Goal: Task Accomplishment & Management: Use online tool/utility

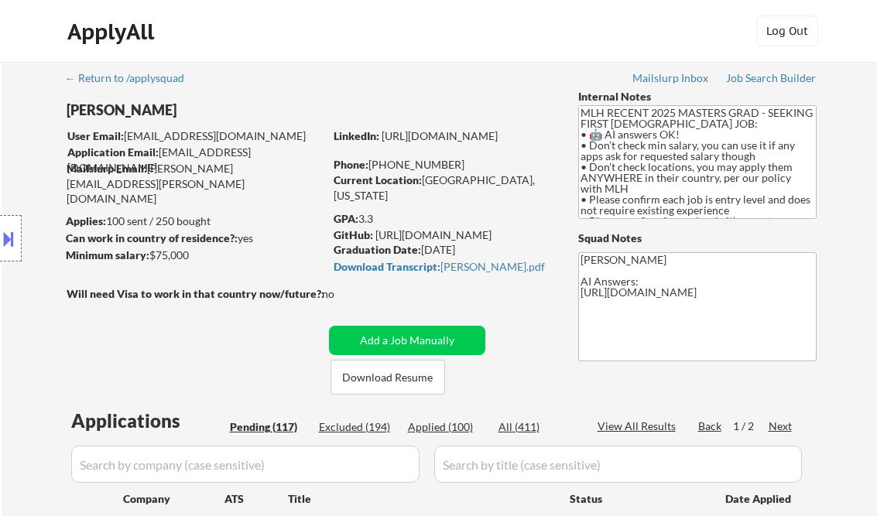
select select ""pending""
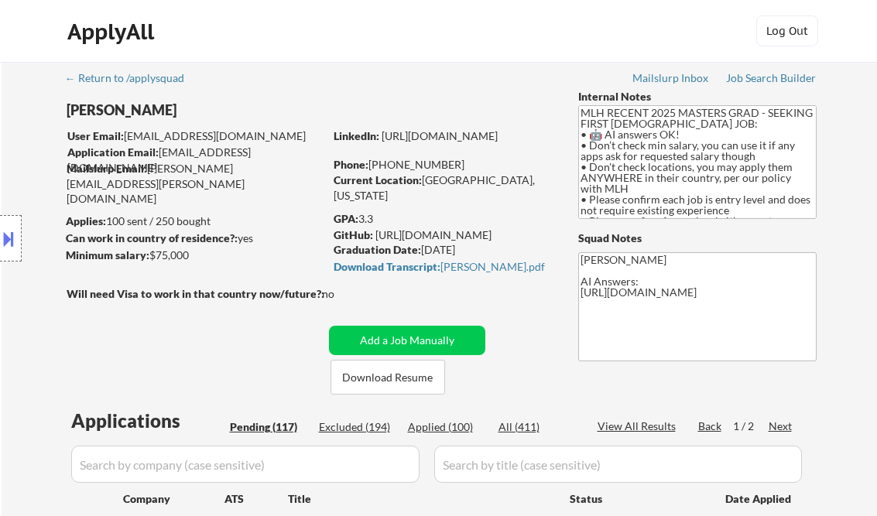
select select ""pending""
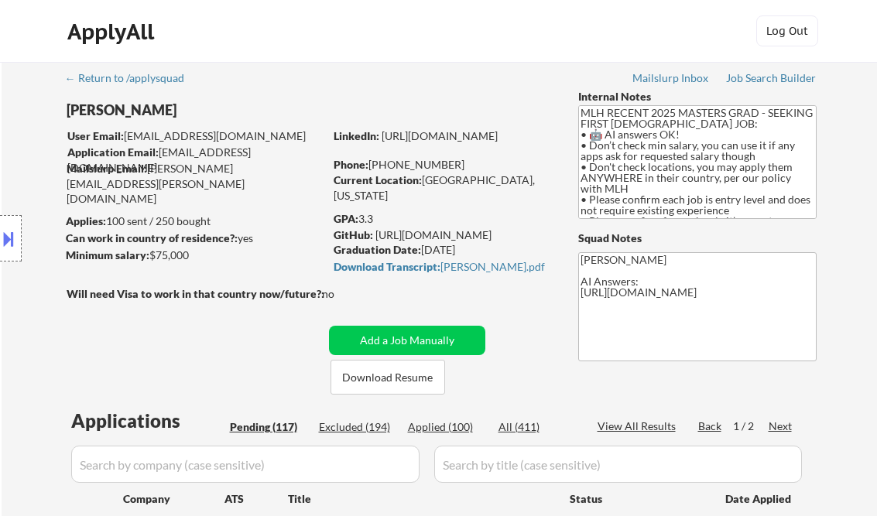
select select ""pending""
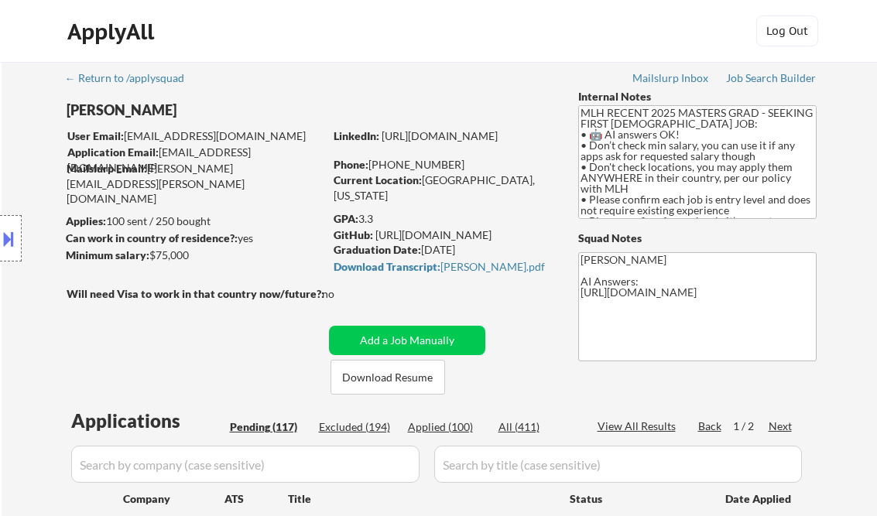
select select ""pending""
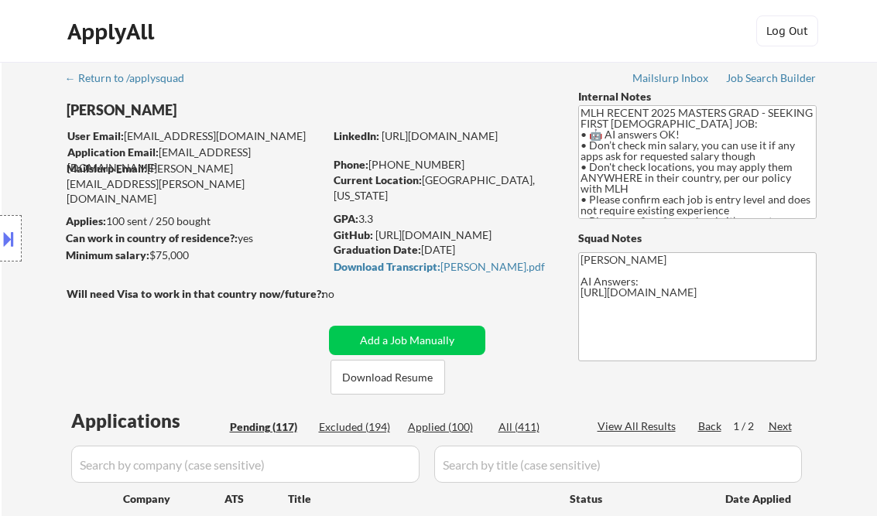
select select ""pending""
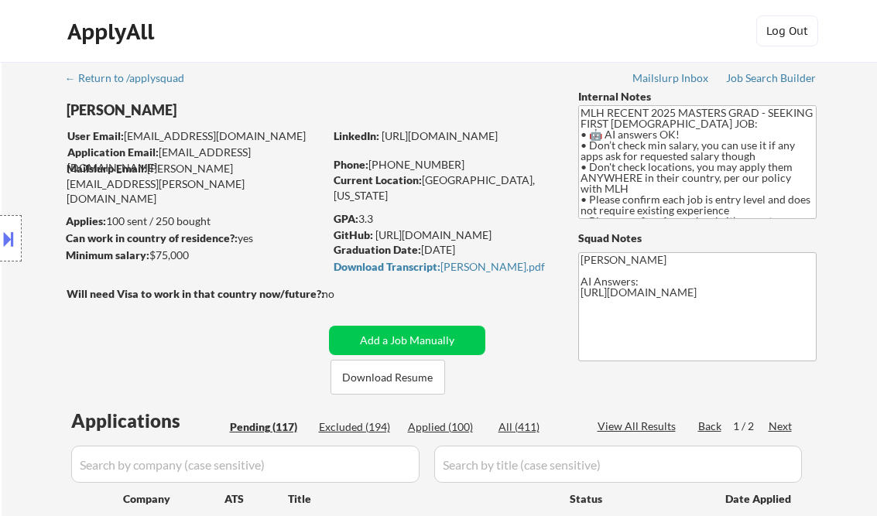
select select ""pending""
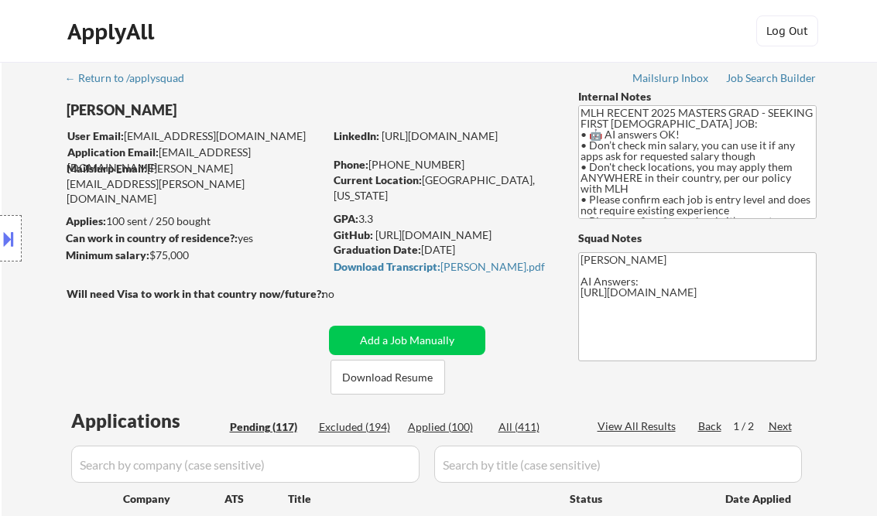
select select ""pending""
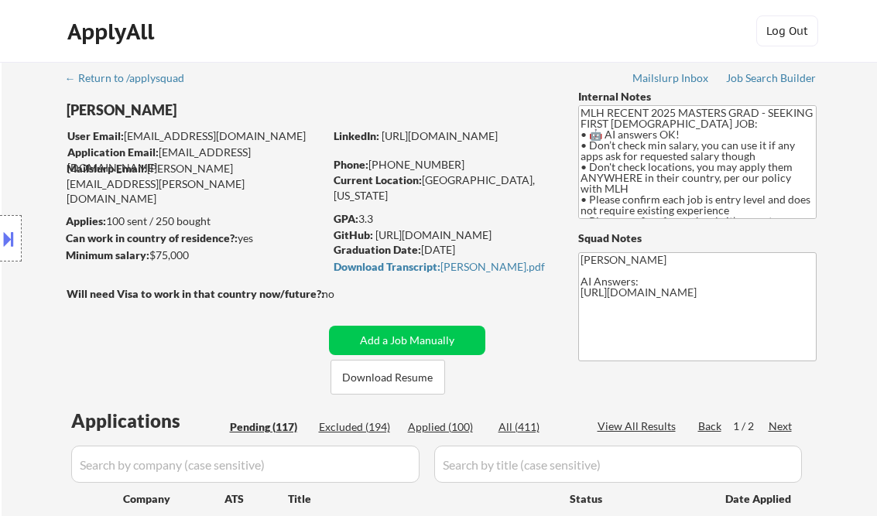
select select ""pending""
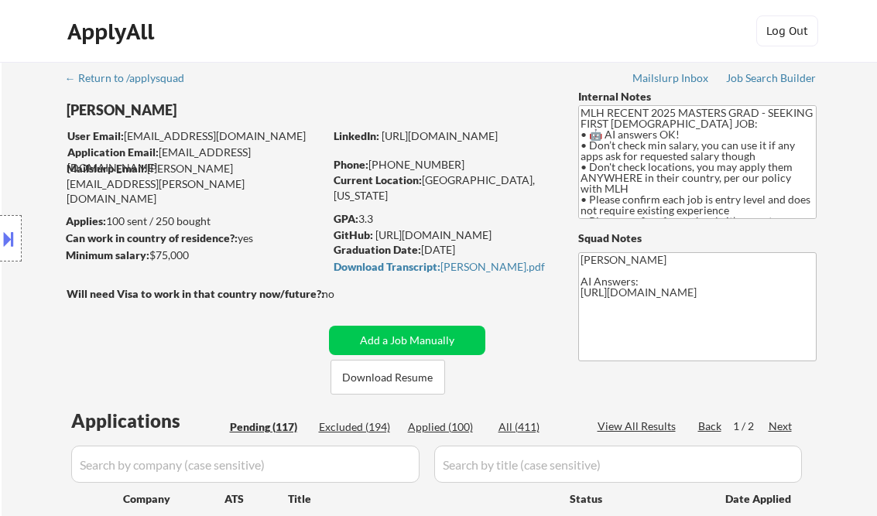
select select ""pending""
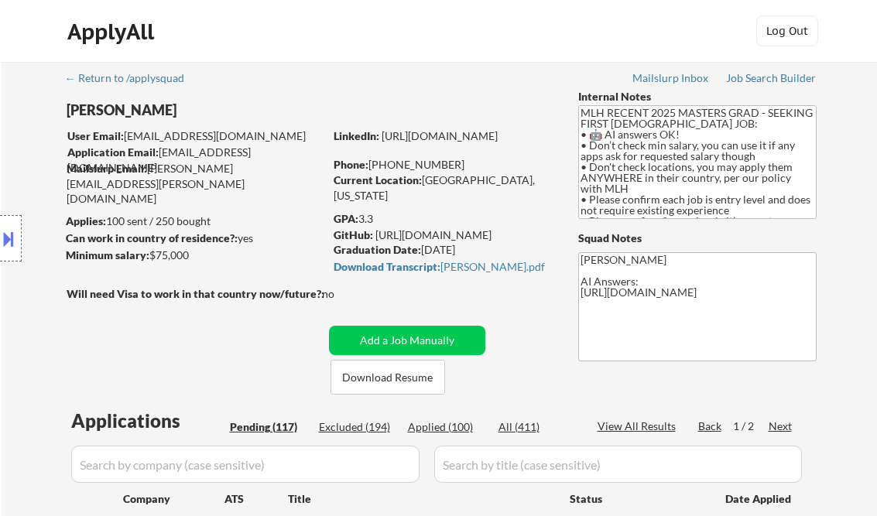
select select ""pending""
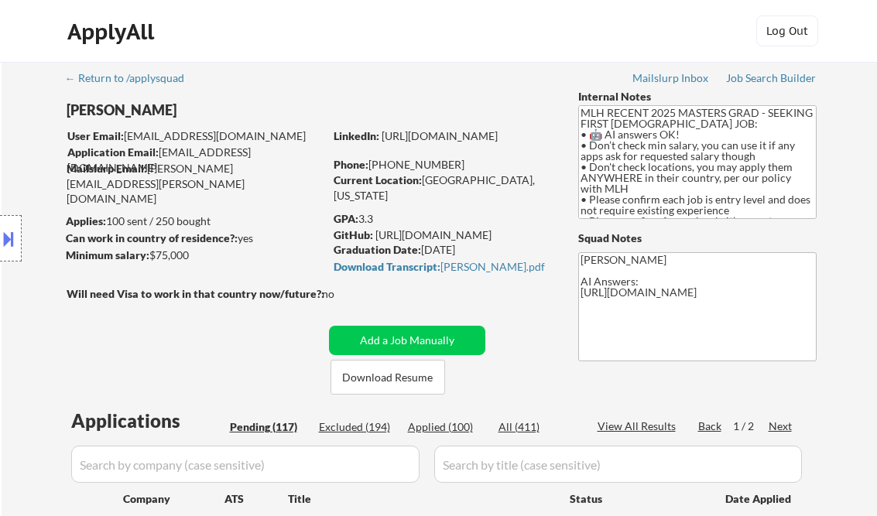
select select ""pending""
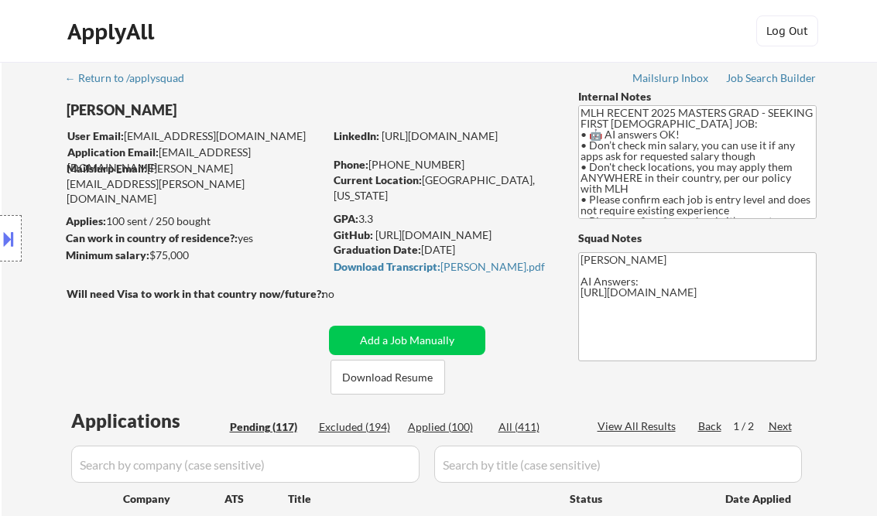
select select ""pending""
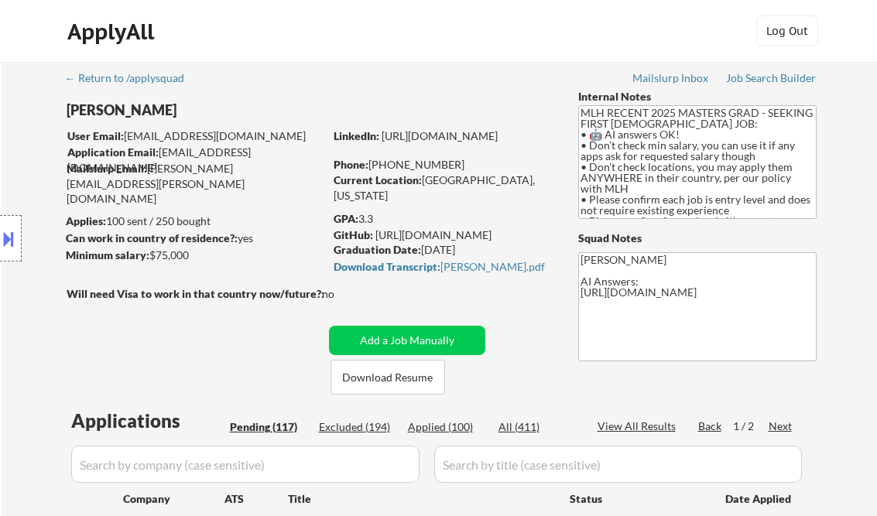
select select ""pending""
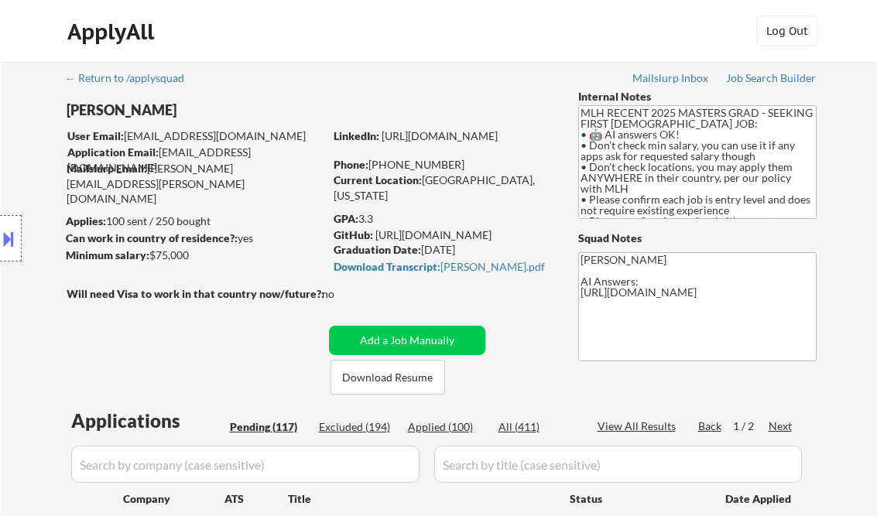
select select ""pending""
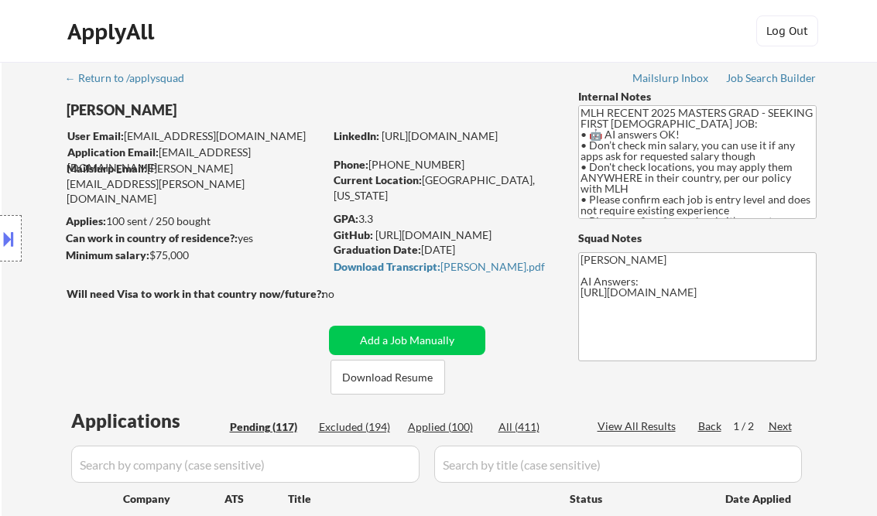
select select ""pending""
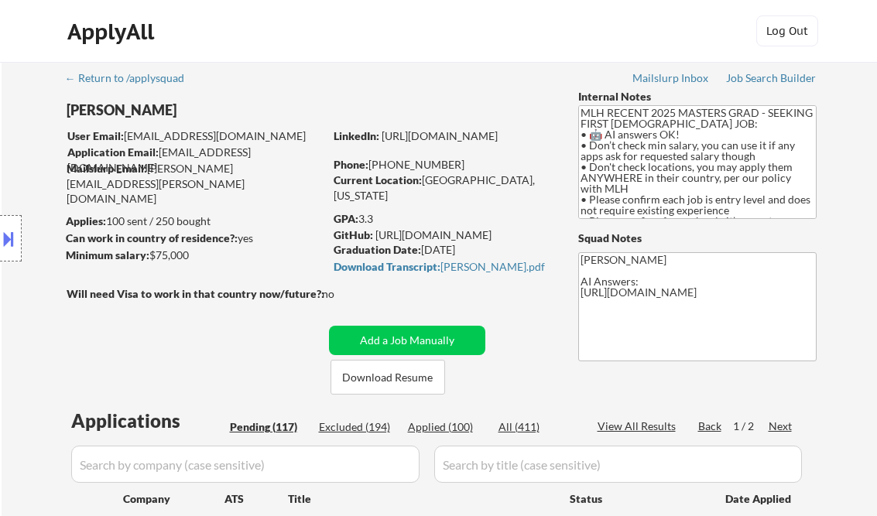
select select ""pending""
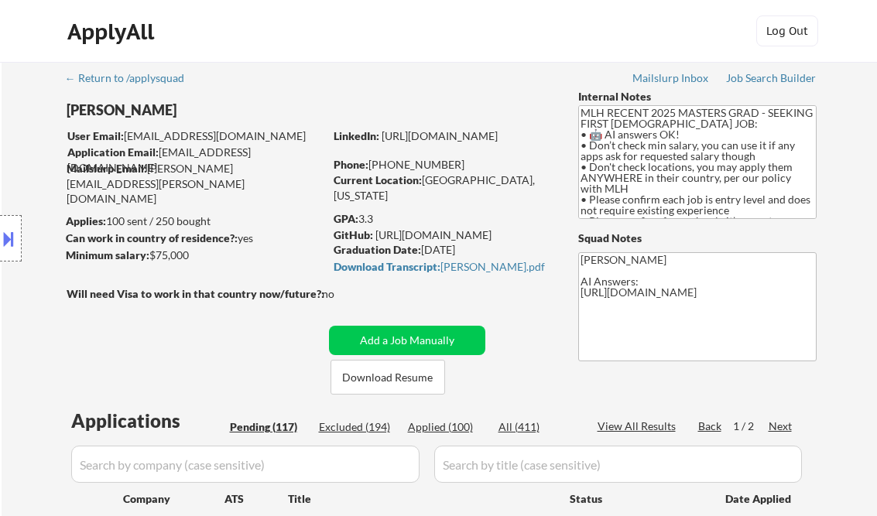
select select ""pending""
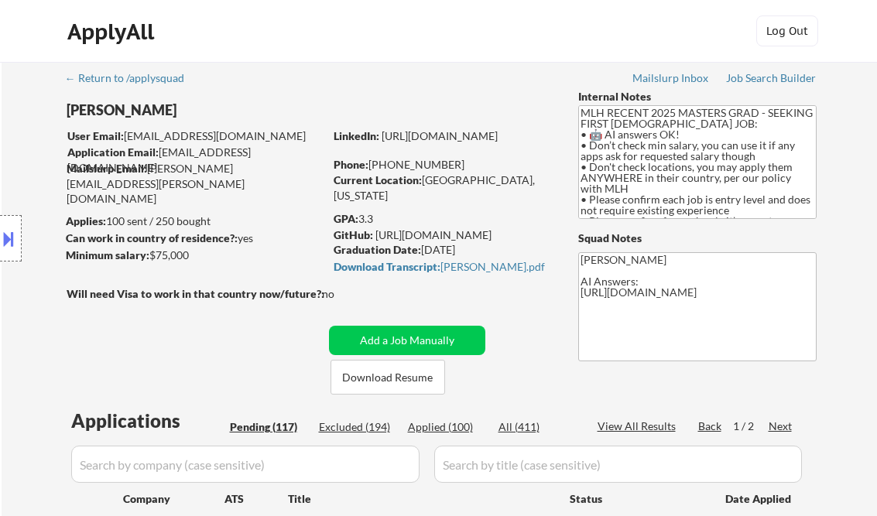
select select ""pending""
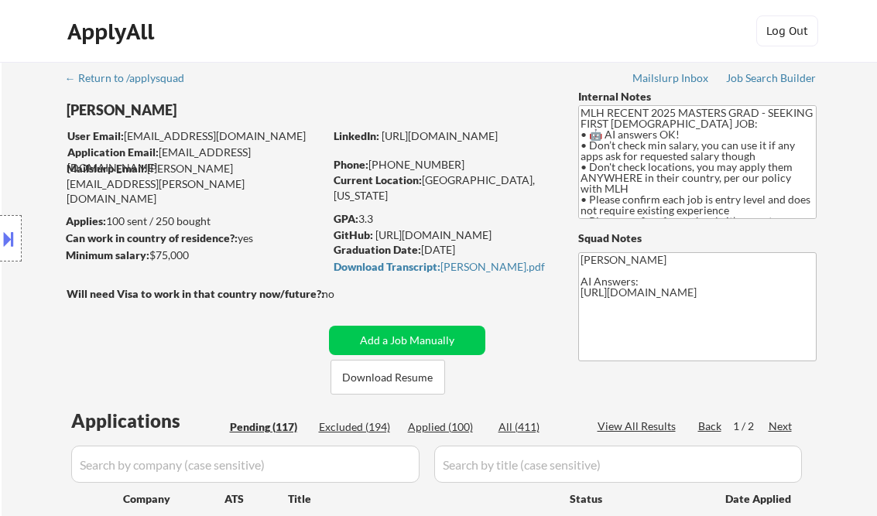
select select ""pending""
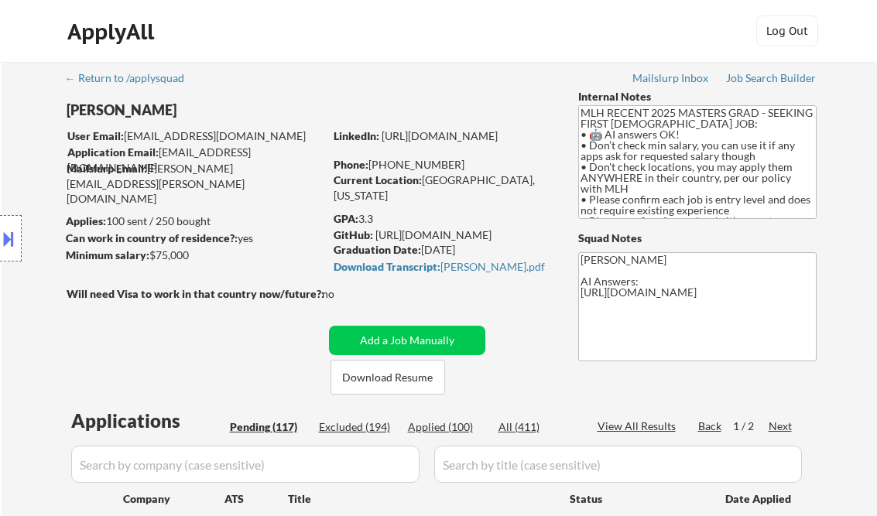
select select ""pending""
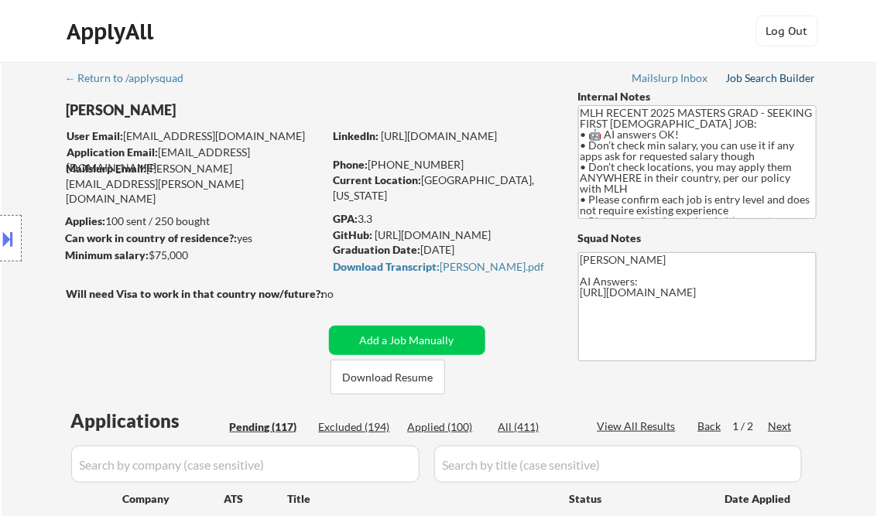
click at [774, 77] on div "Job Search Builder" at bounding box center [771, 78] width 91 height 11
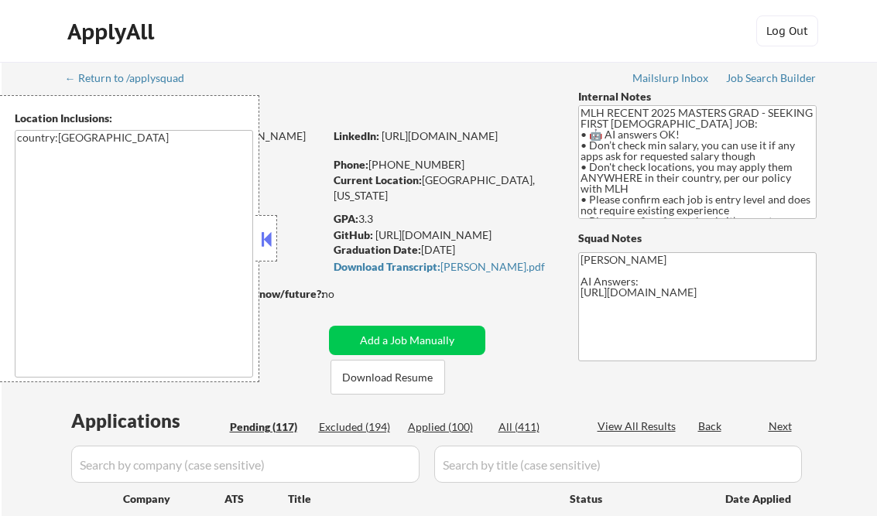
select select ""pending""
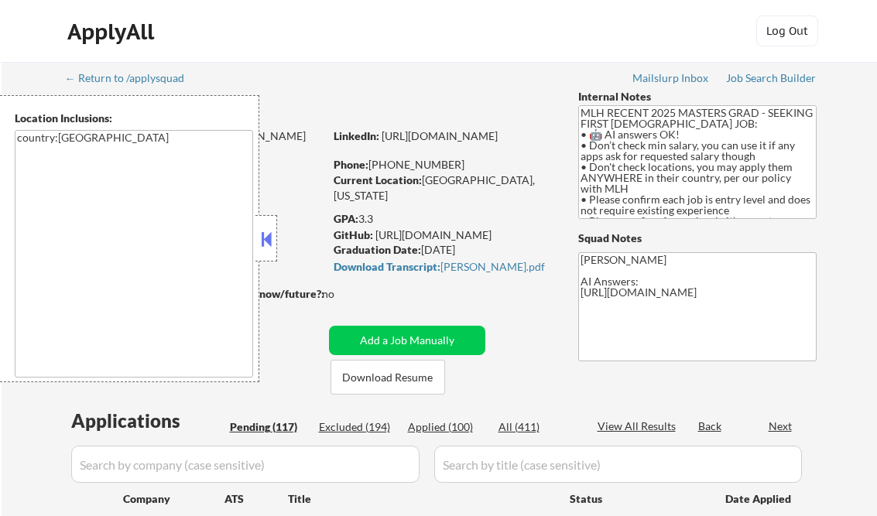
select select ""pending""
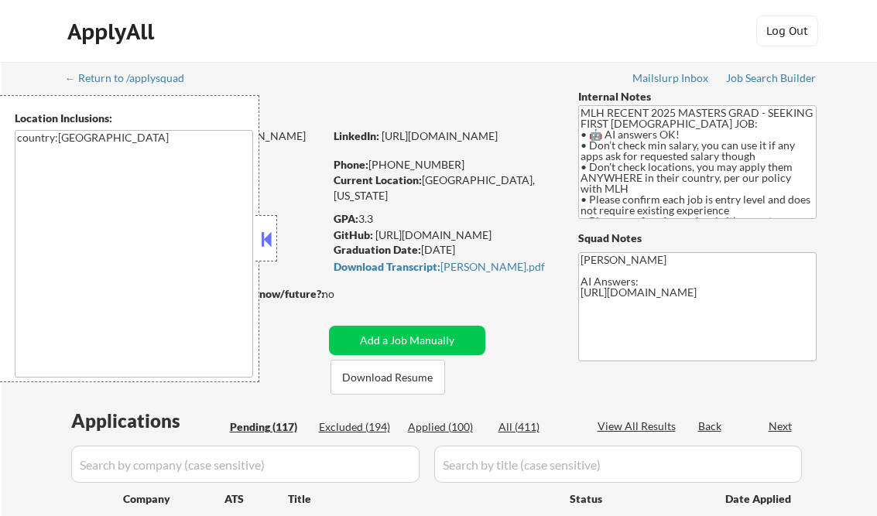
select select ""pending""
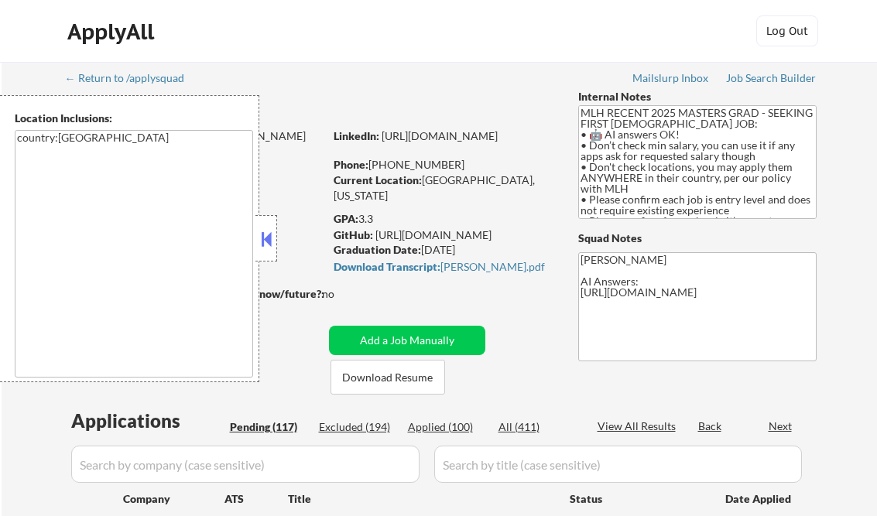
select select ""pending""
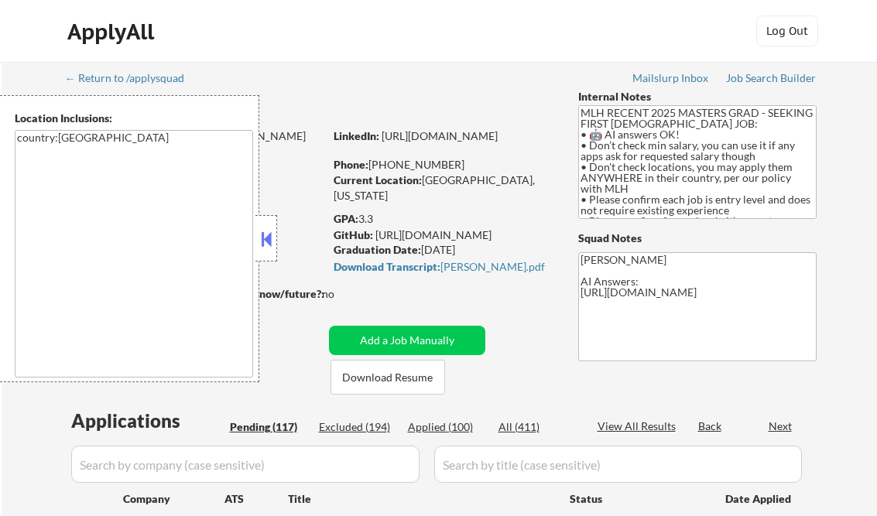
select select ""pending""
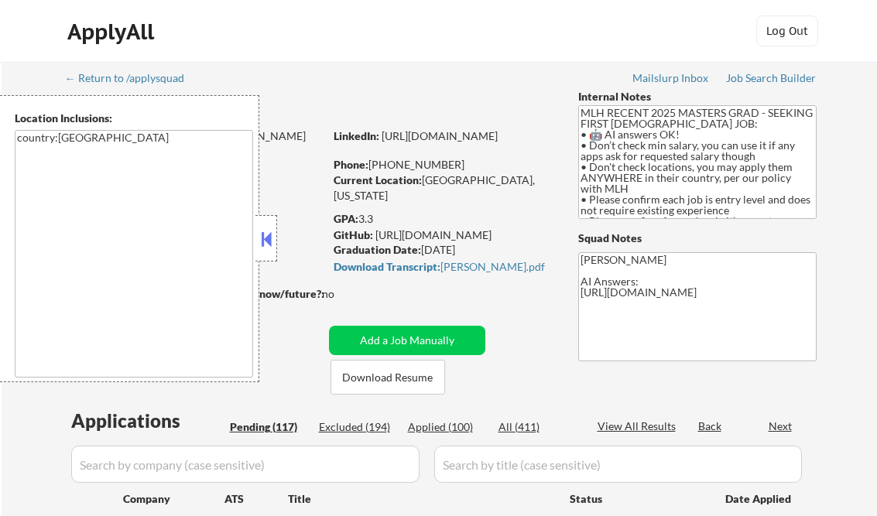
select select ""pending""
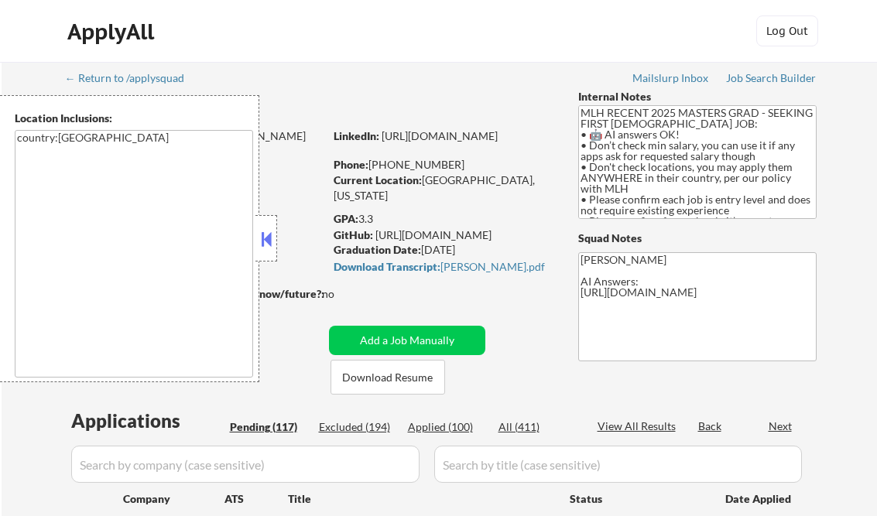
select select ""pending""
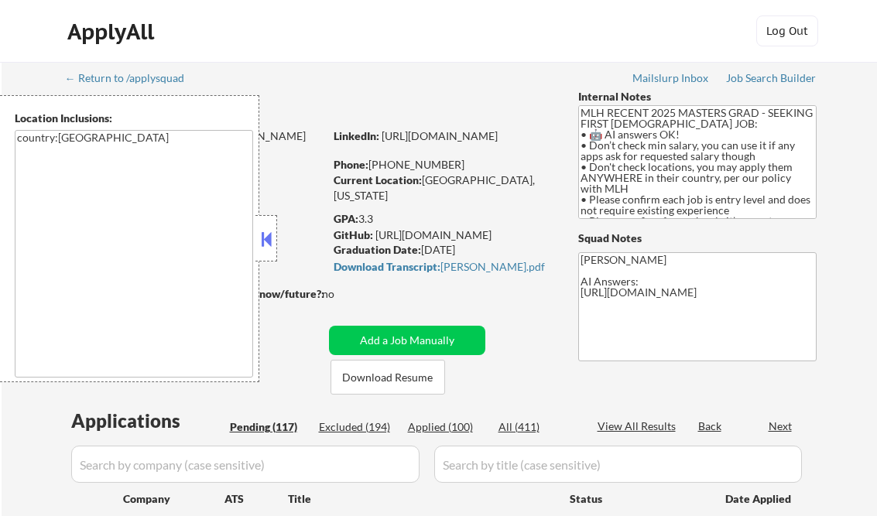
select select ""pending""
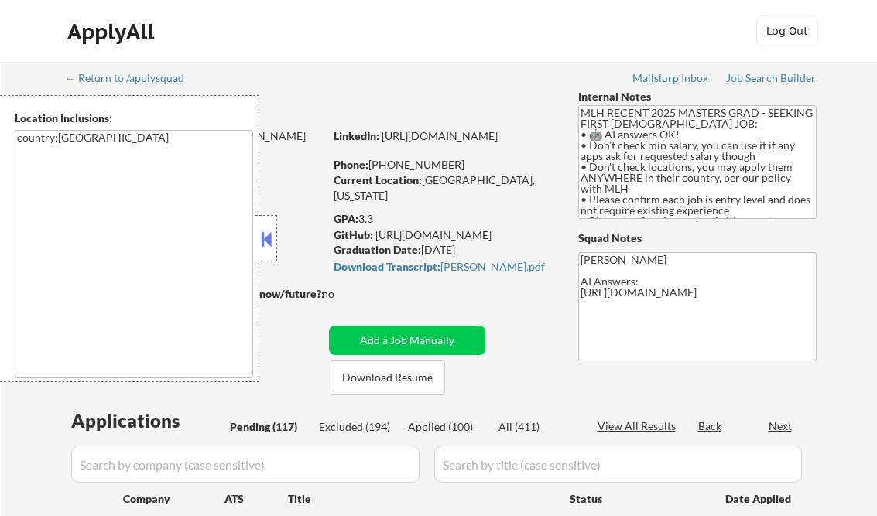
select select ""pending""
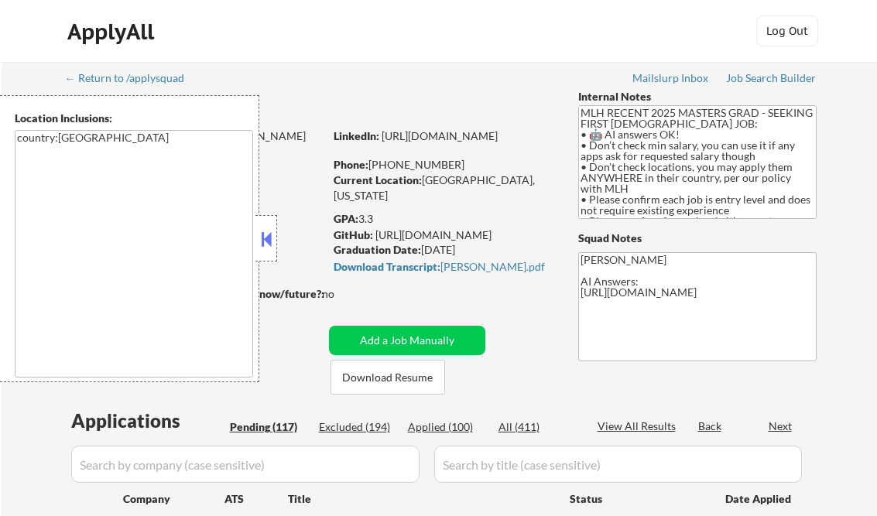
select select ""pending""
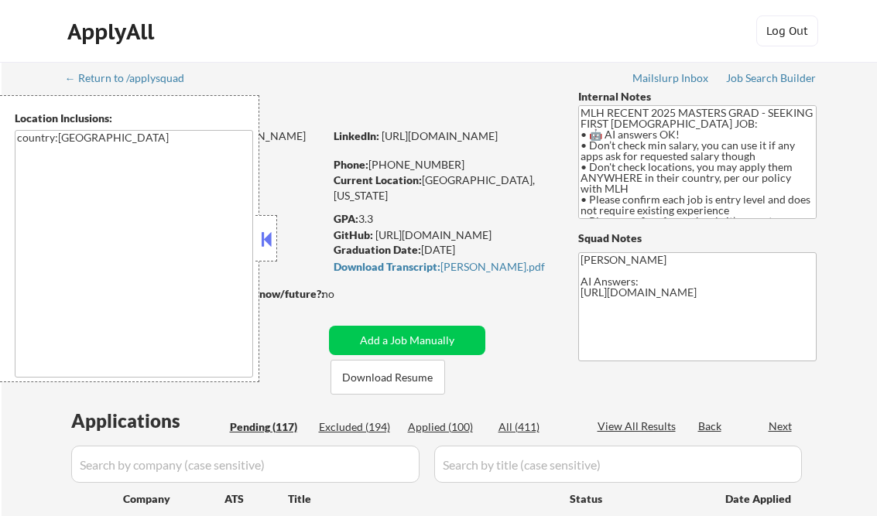
select select ""pending""
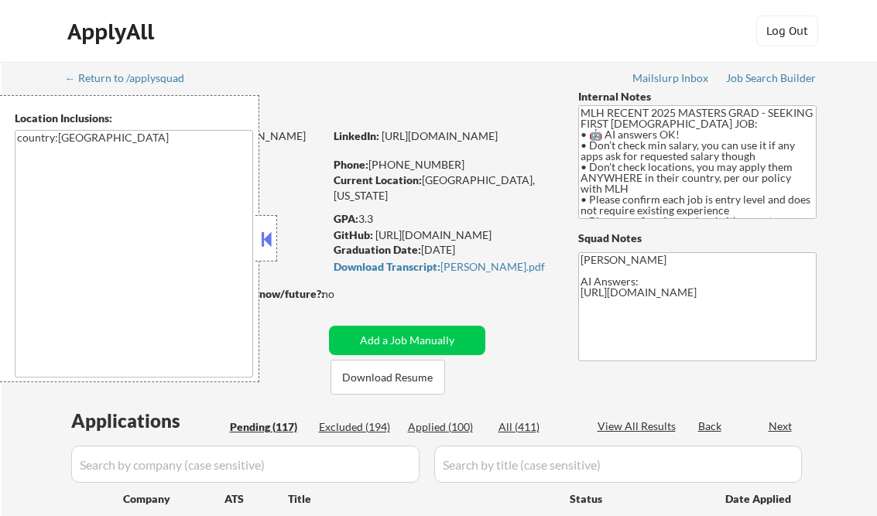
select select ""pending""
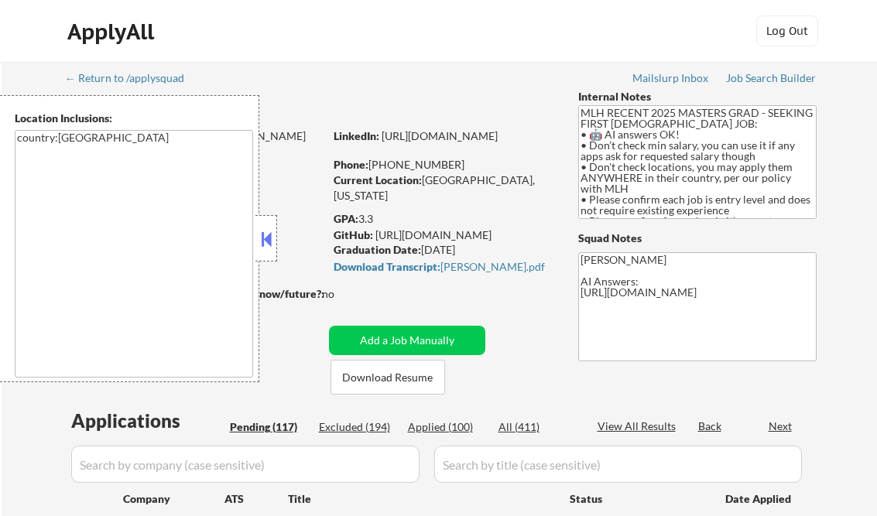
select select ""pending""
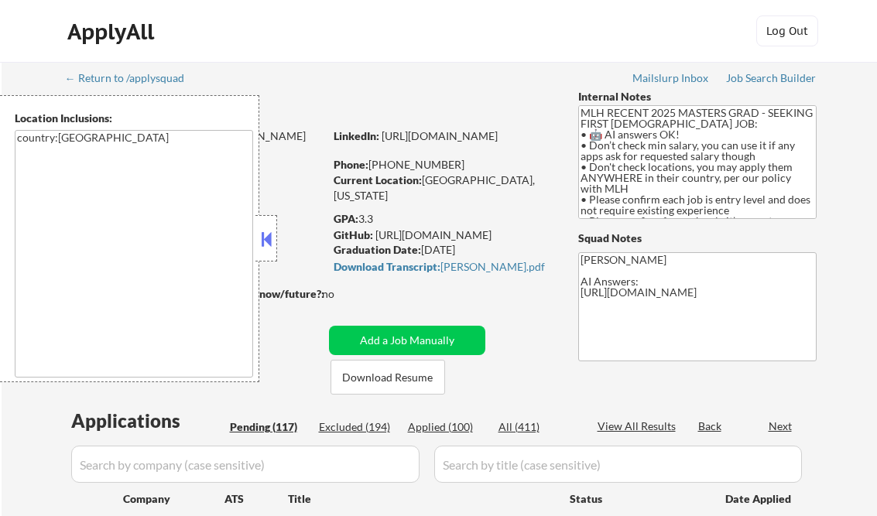
select select ""pending""
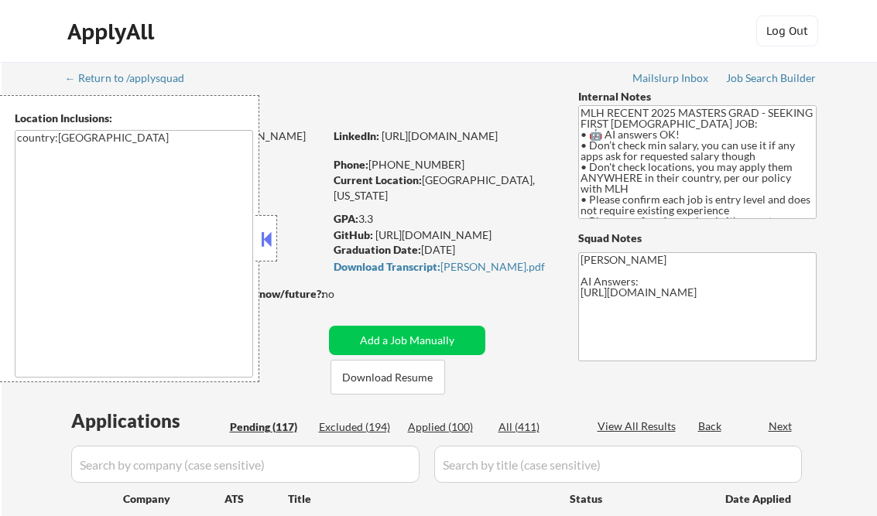
select select ""pending""
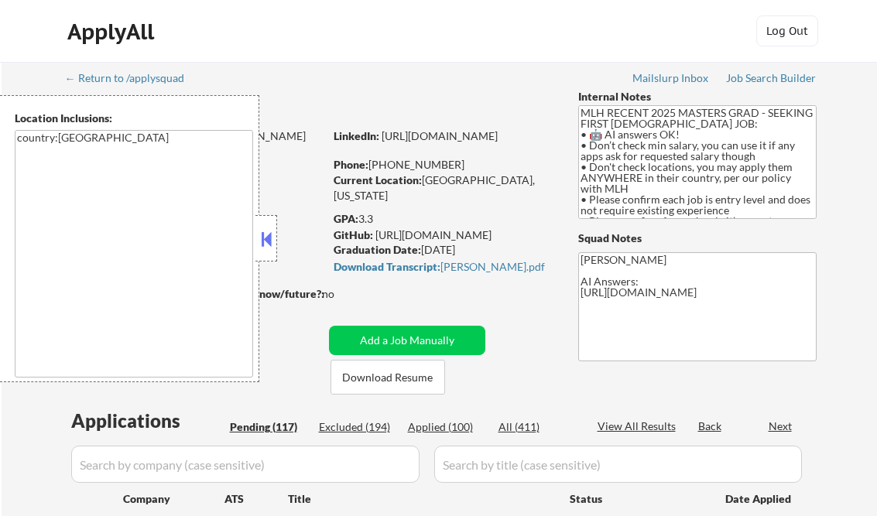
select select ""pending""
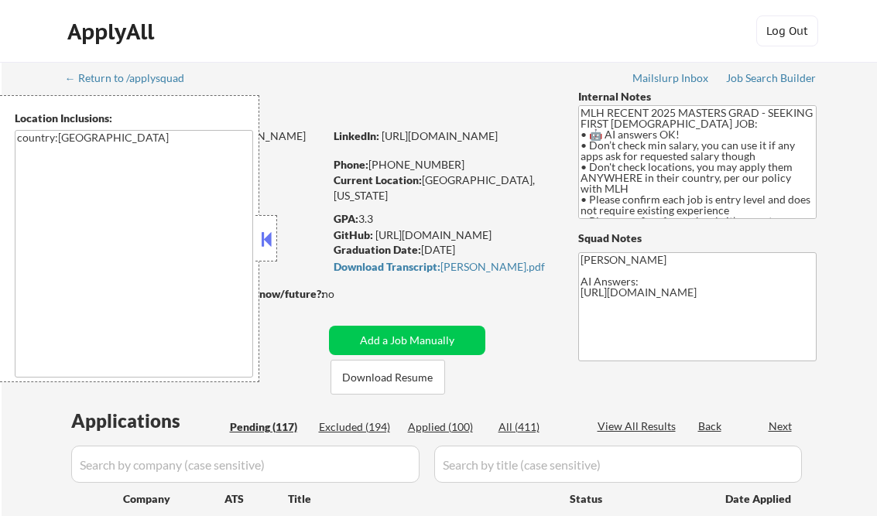
select select ""pending""
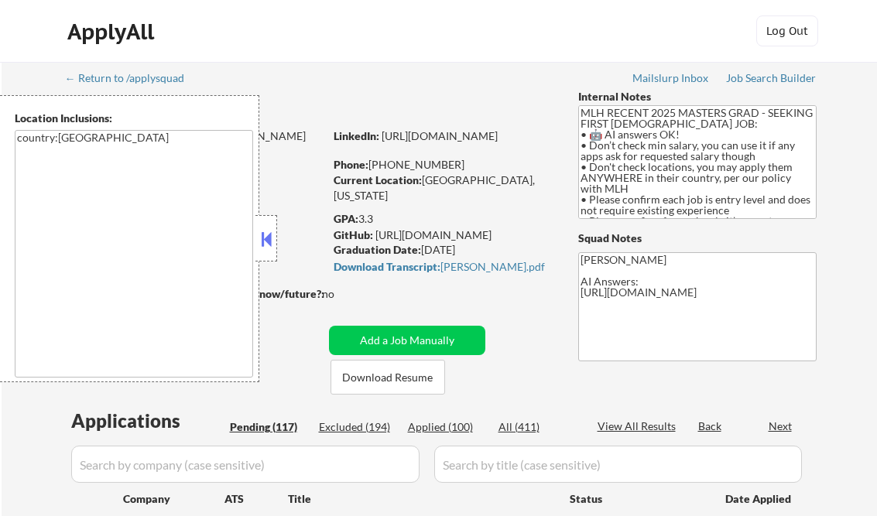
select select ""pending""
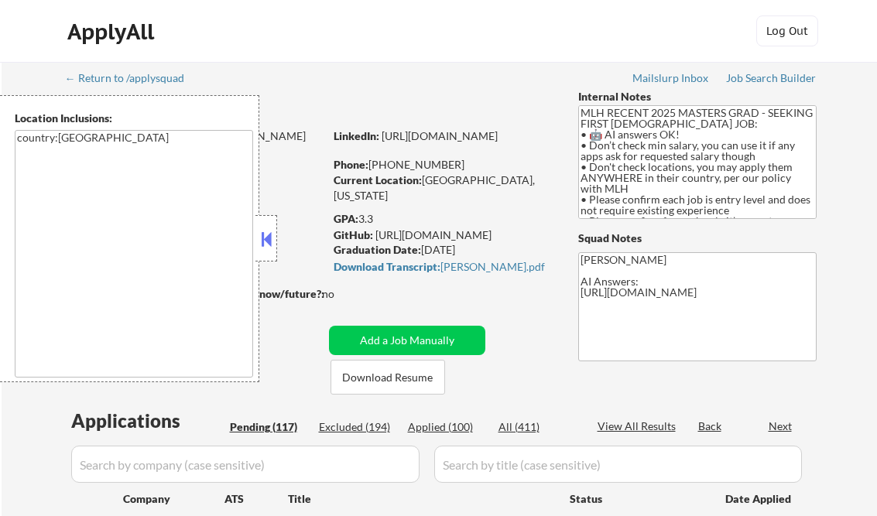
select select ""pending""
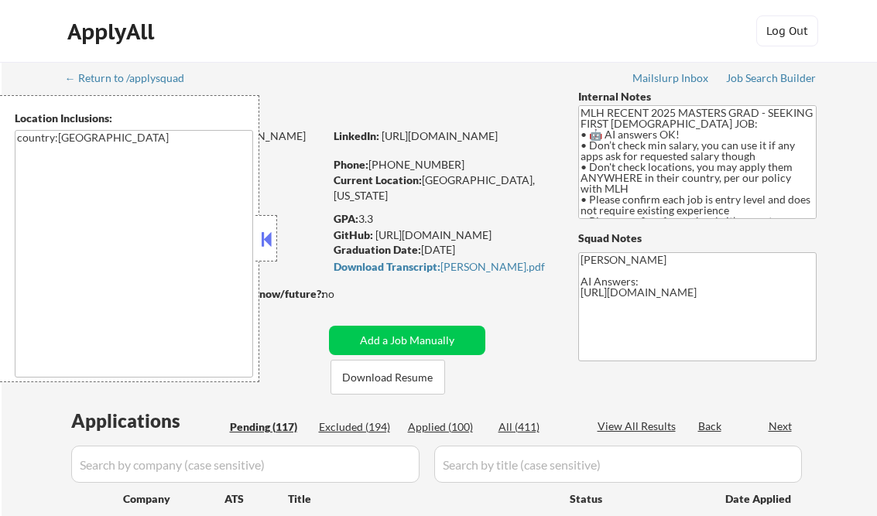
select select ""pending""
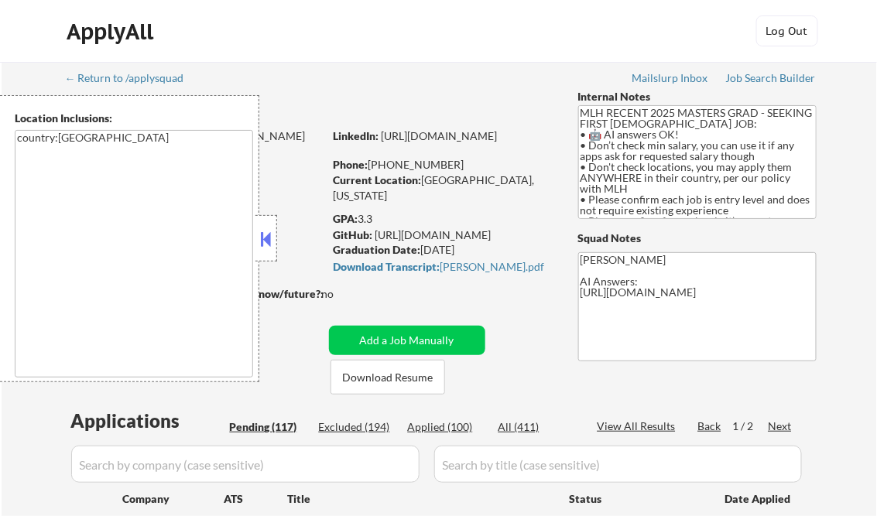
click at [269, 235] on button at bounding box center [266, 239] width 17 height 23
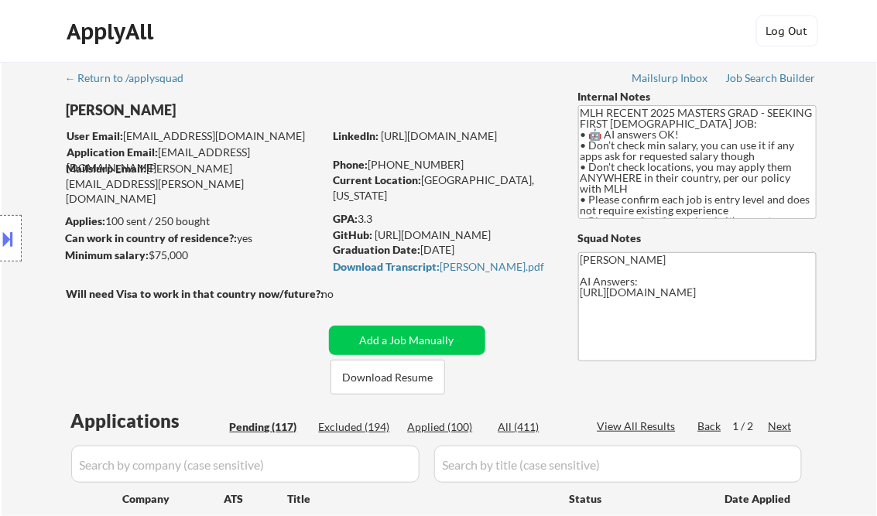
click at [442, 426] on div "Applied (100)" at bounding box center [446, 426] width 77 height 15
select select ""applied""
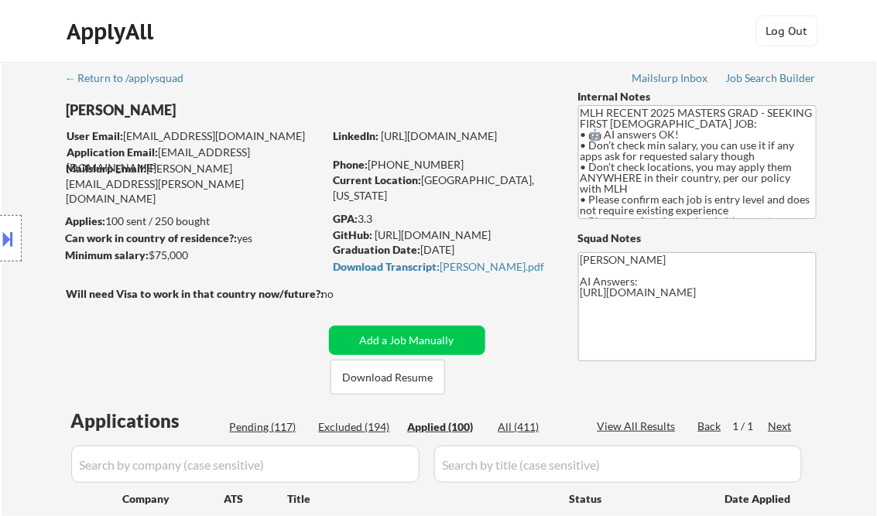
select select ""applied""
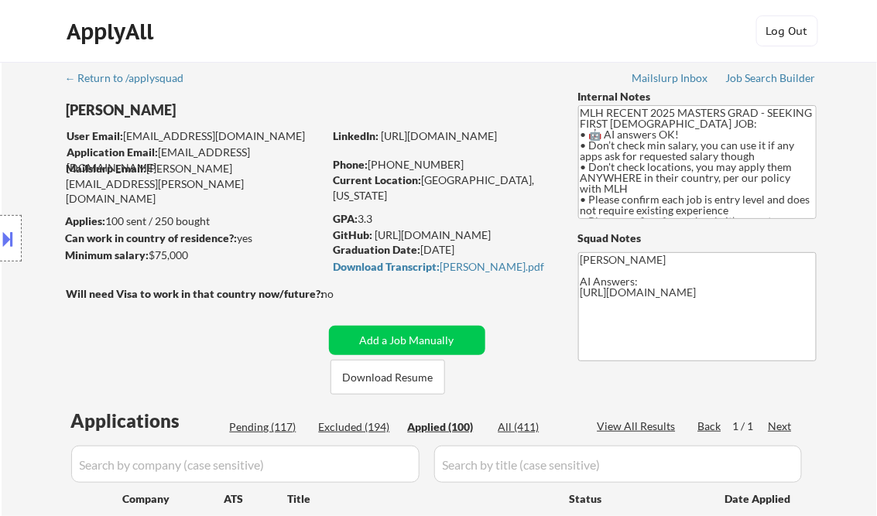
select select ""applied""
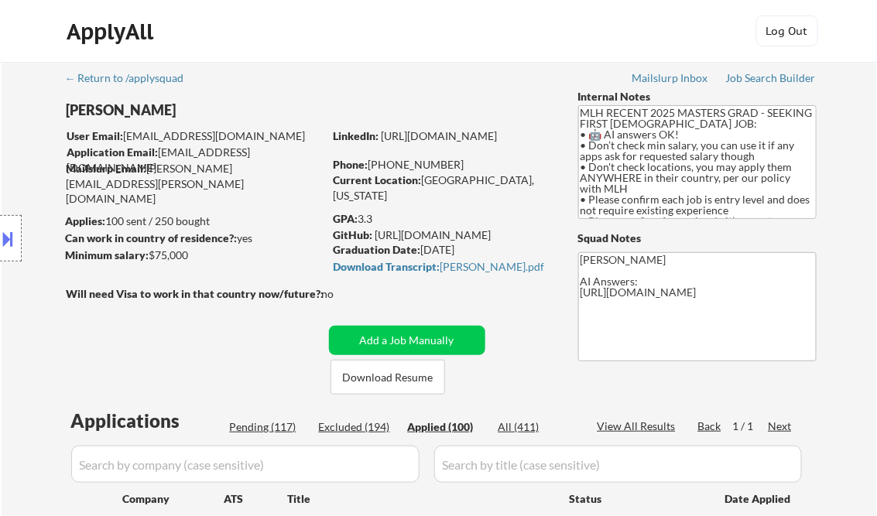
select select ""applied""
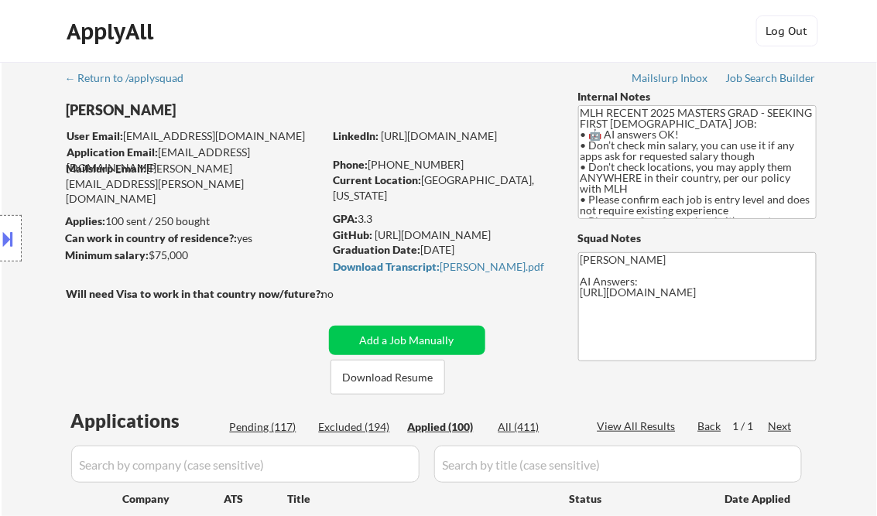
select select ""applied""
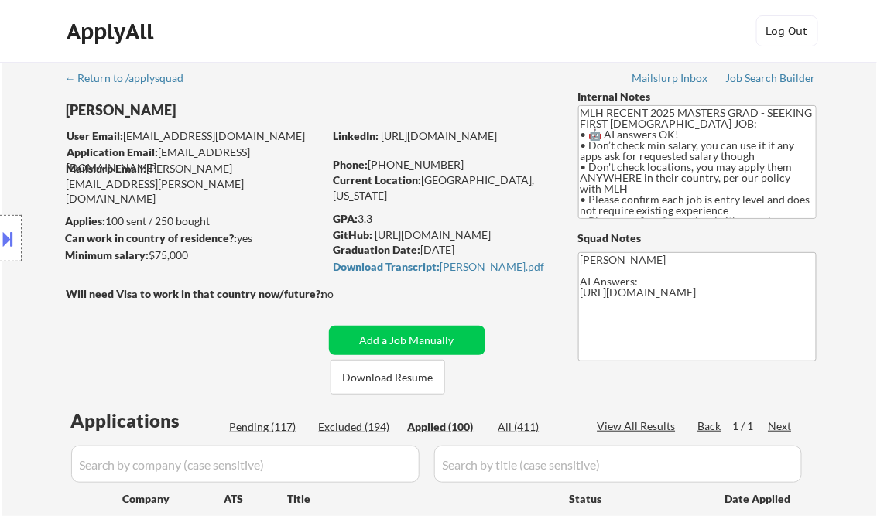
select select ""applied""
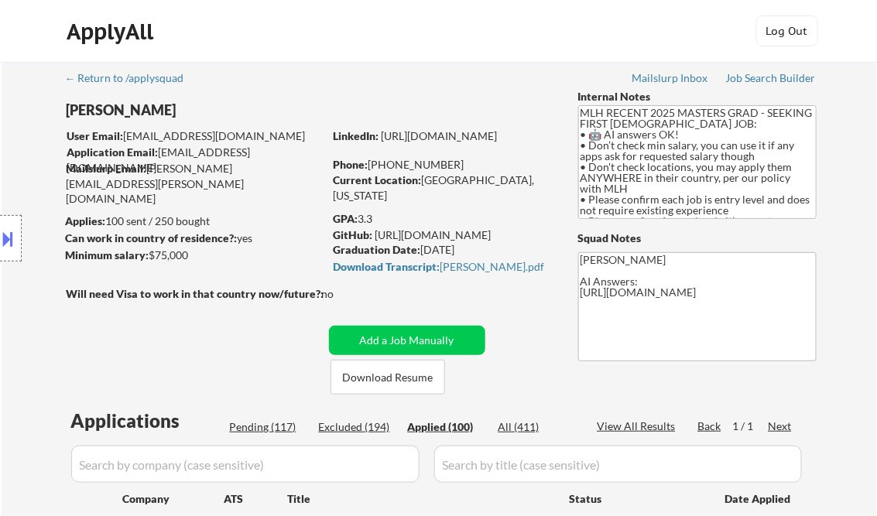
select select ""applied""
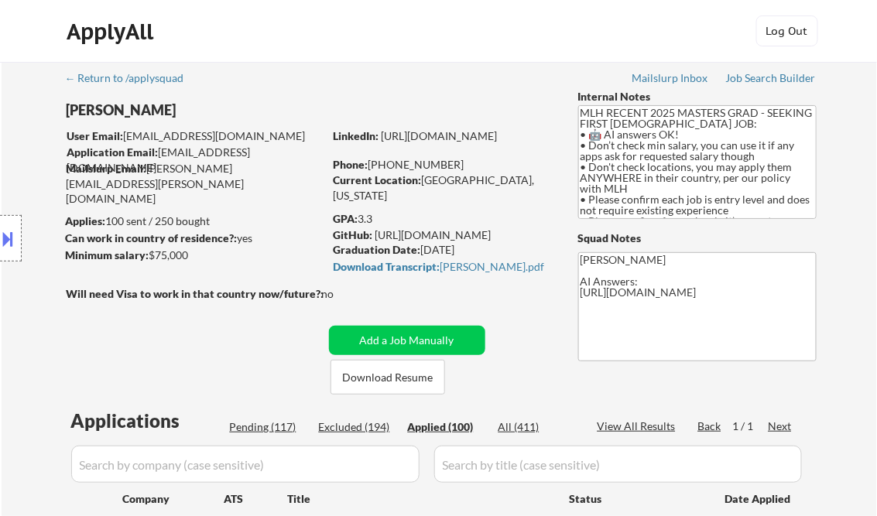
select select ""applied""
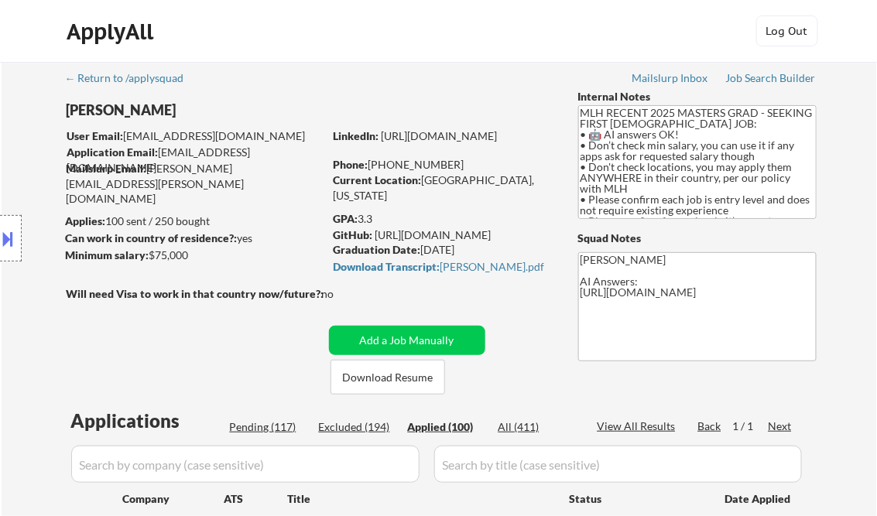
select select ""applied""
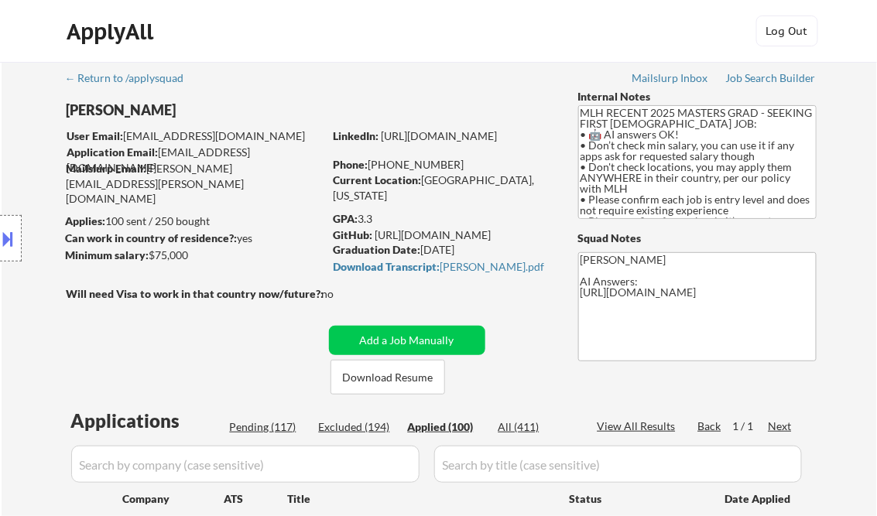
select select ""applied""
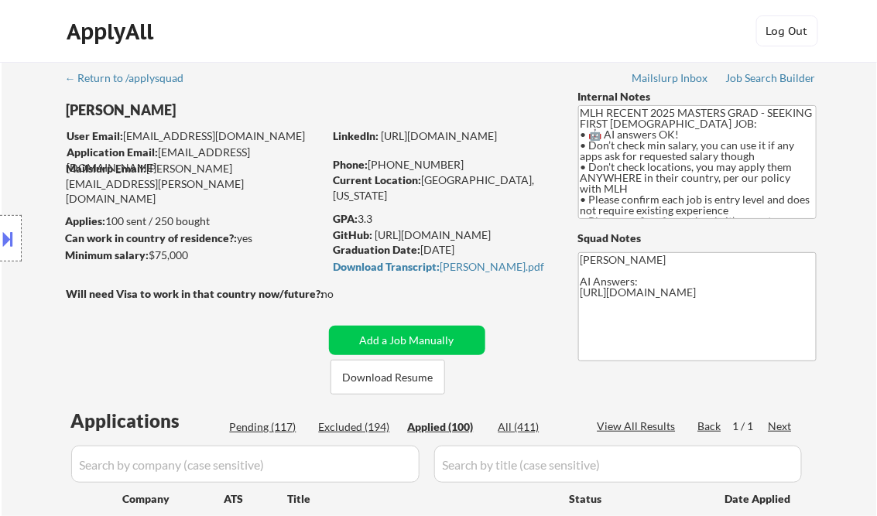
select select ""applied""
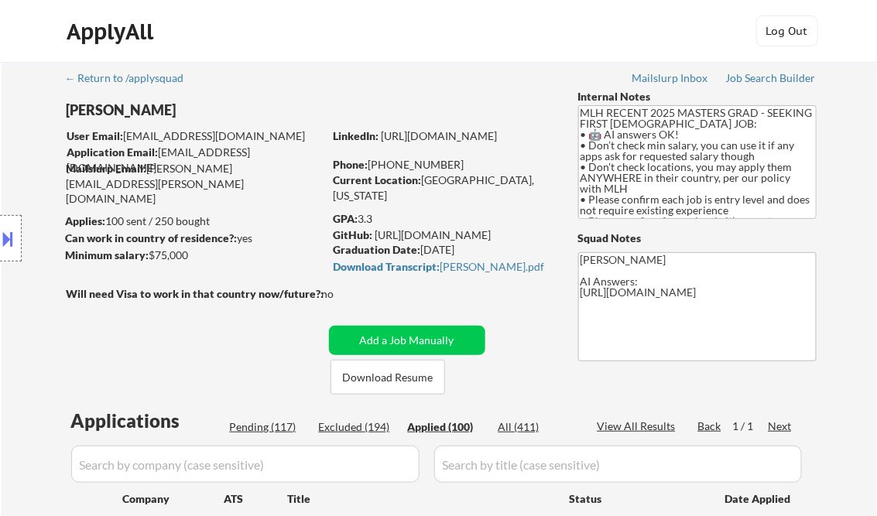
select select ""applied""
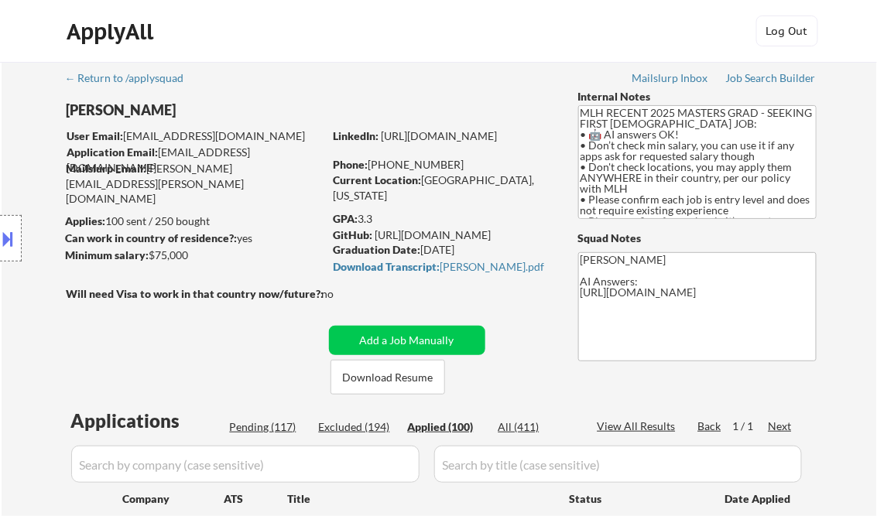
select select ""applied""
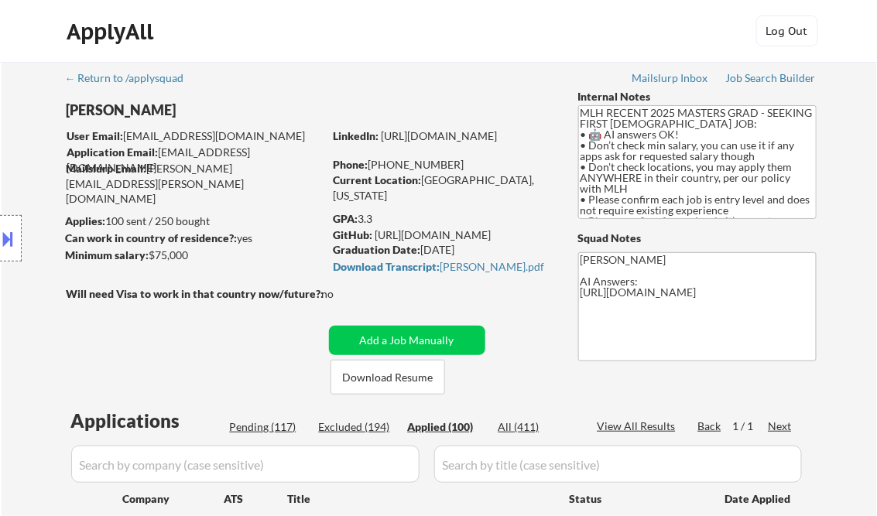
select select ""applied""
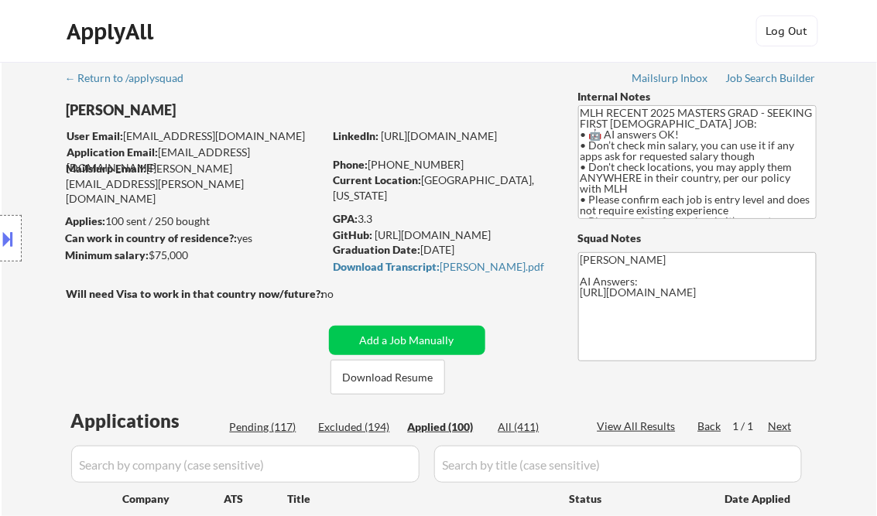
select select ""applied""
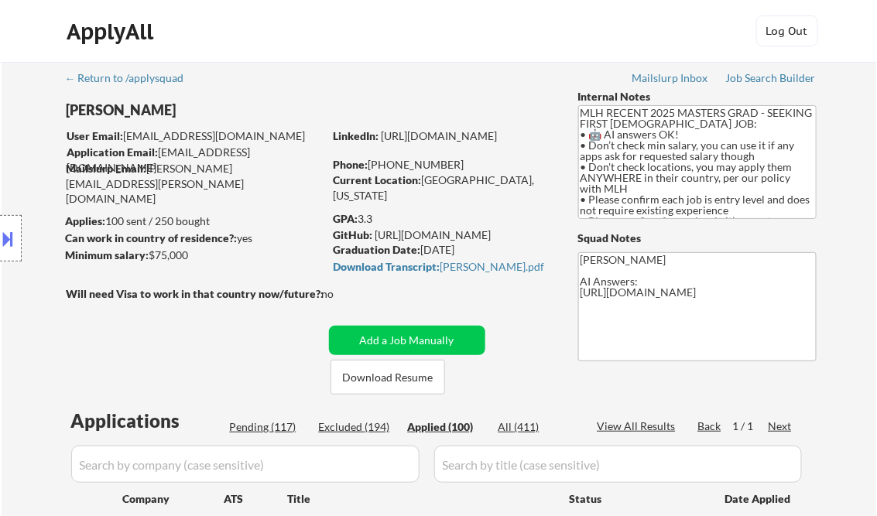
select select ""applied""
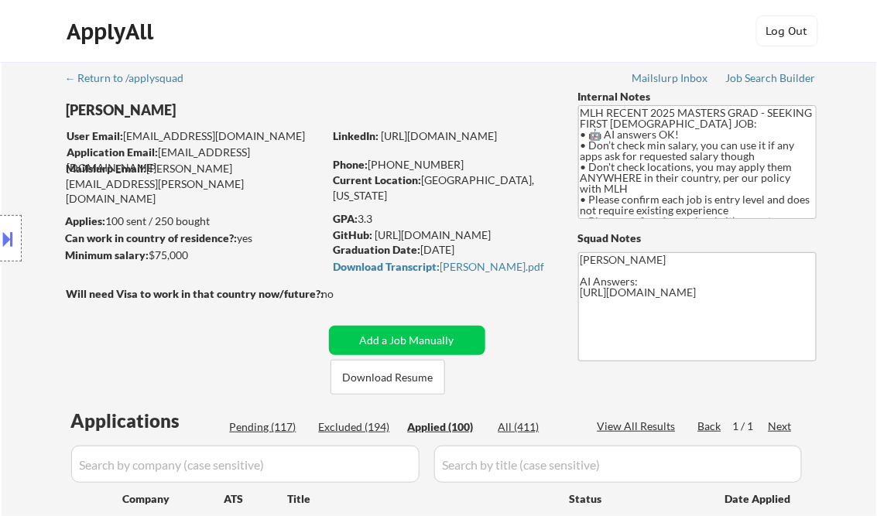
select select ""applied""
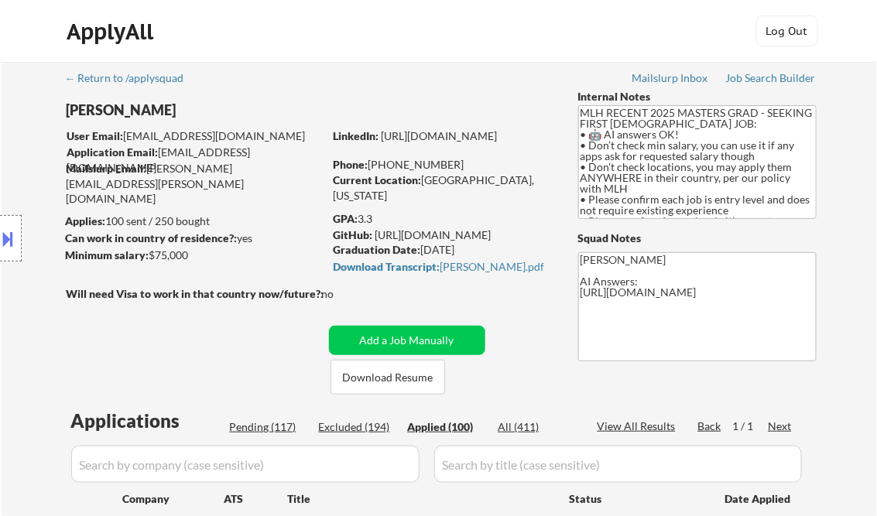
select select ""applied""
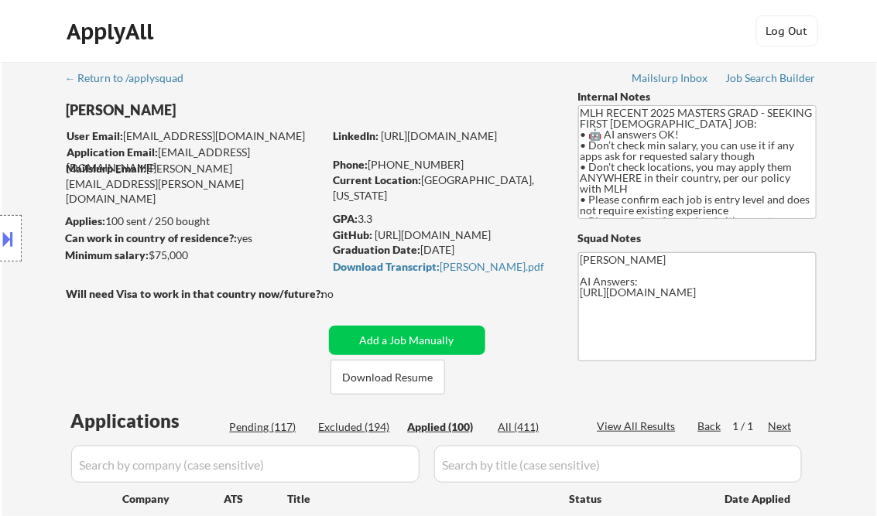
select select ""applied""
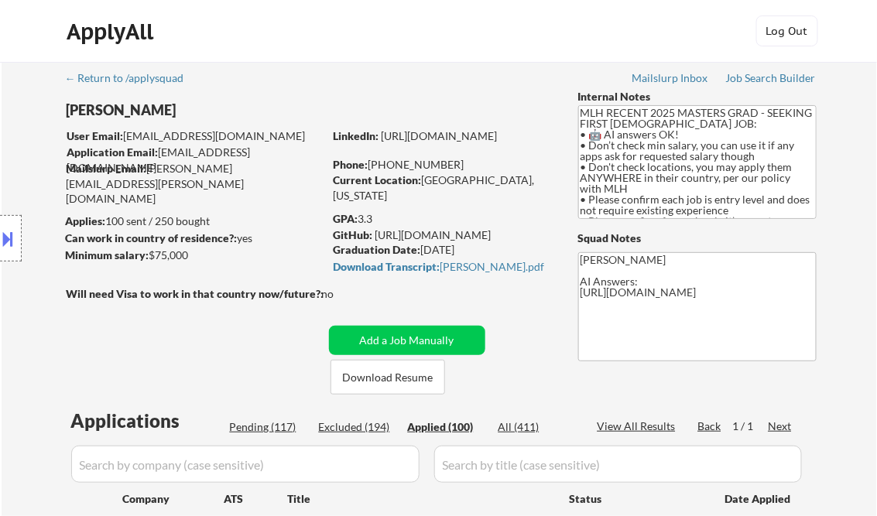
select select ""applied""
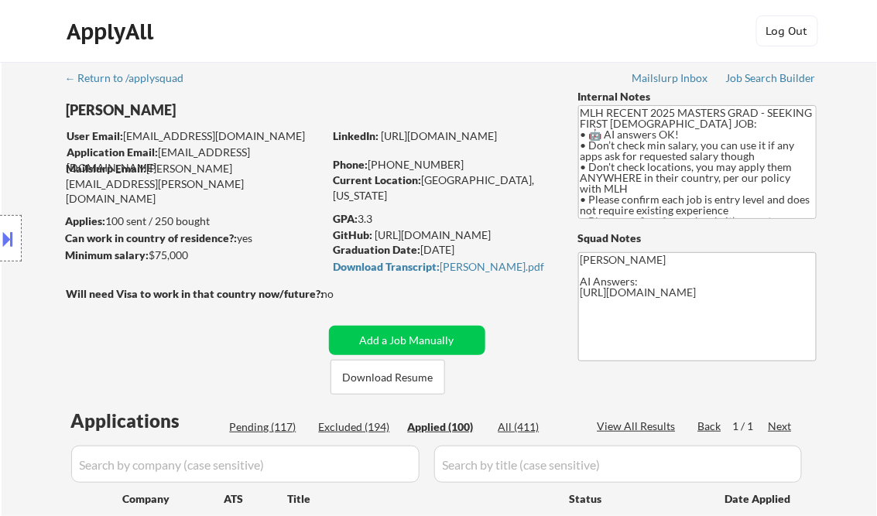
select select ""applied""
click at [652, 423] on div "View All Results" at bounding box center [638, 426] width 83 height 15
